Goal: Find specific page/section: Find specific page/section

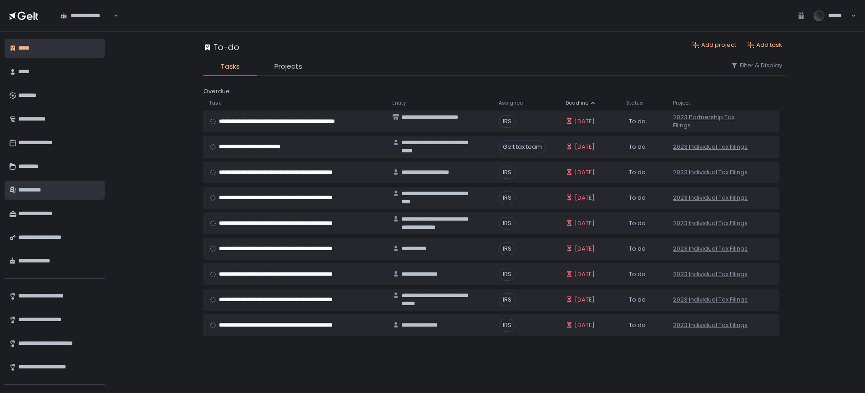
click at [29, 192] on div "**********" at bounding box center [58, 189] width 80 height 15
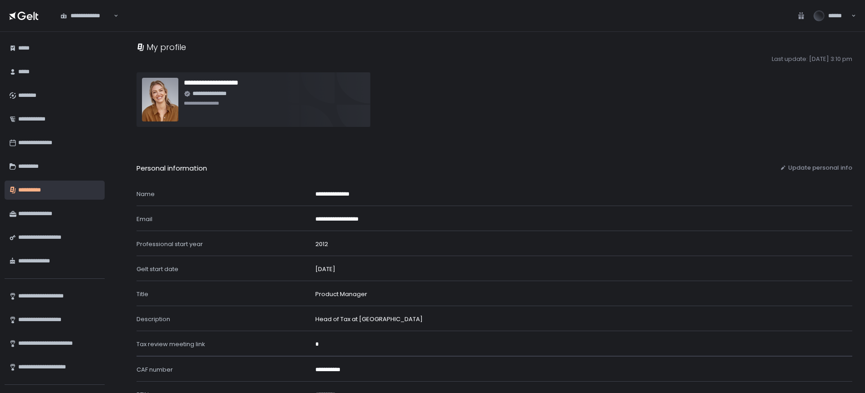
click at [90, 16] on div "**********" at bounding box center [87, 15] width 54 height 9
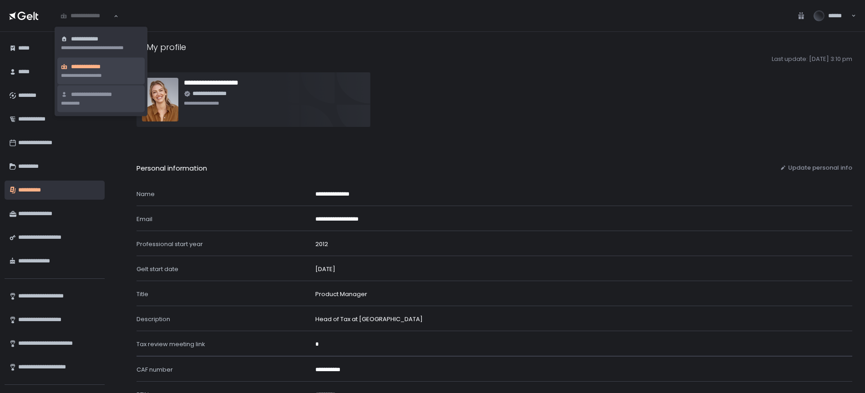
click at [80, 96] on span "**********" at bounding box center [99, 95] width 56 height 9
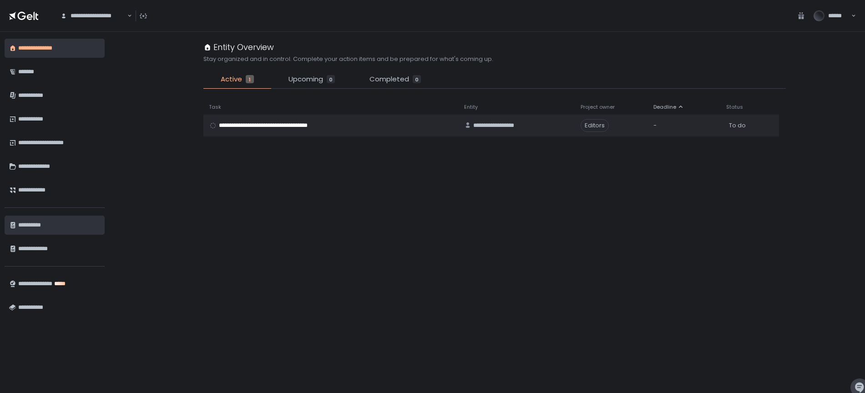
click at [35, 223] on div "**********" at bounding box center [59, 224] width 82 height 15
